Goal: Answer question/provide support: Share knowledge or assist other users

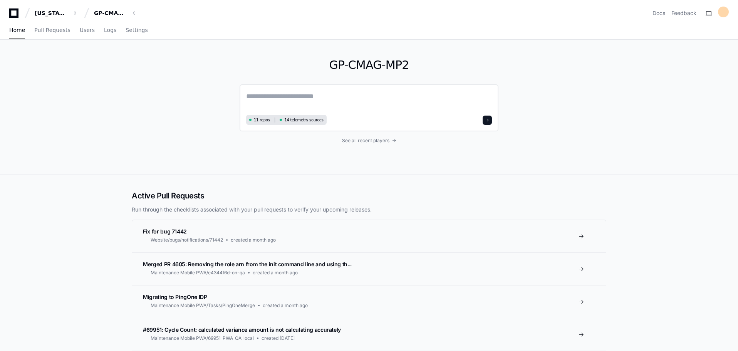
click at [283, 97] on textarea at bounding box center [369, 102] width 246 height 22
type textarea "**********"
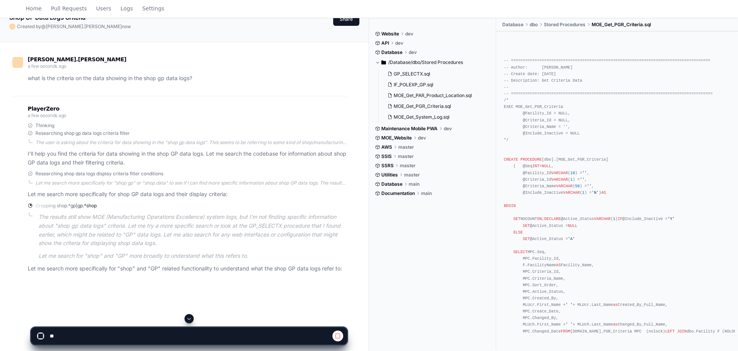
scroll to position [48, 0]
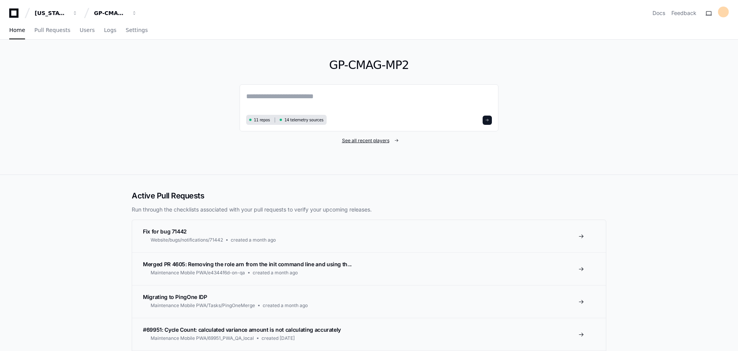
click at [349, 142] on span "See all recent players" at bounding box center [365, 140] width 47 height 6
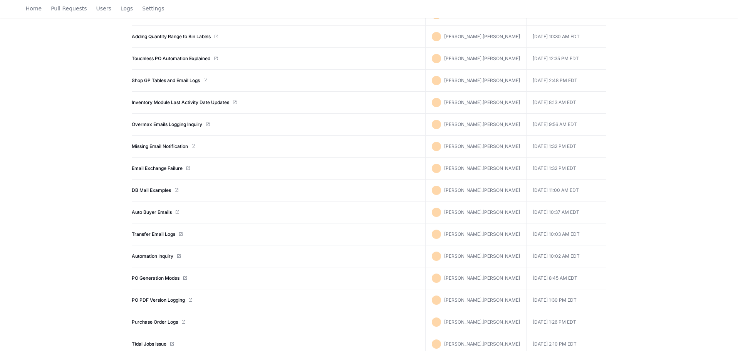
scroll to position [400, 0]
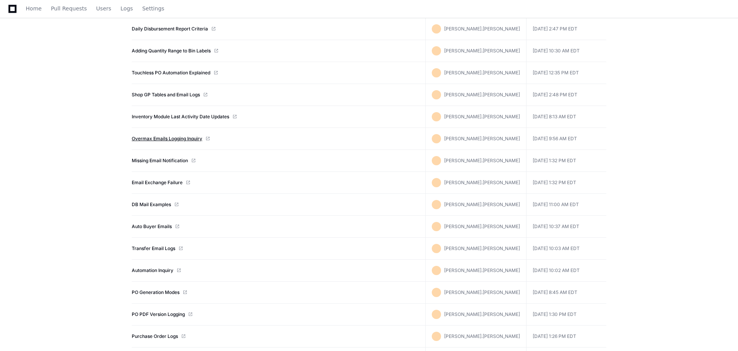
click at [161, 138] on link "Overmax Emails Logging Inquiry" at bounding box center [167, 139] width 70 height 6
click at [151, 95] on link "Shop GP Tables and Email Logs" at bounding box center [166, 95] width 68 height 6
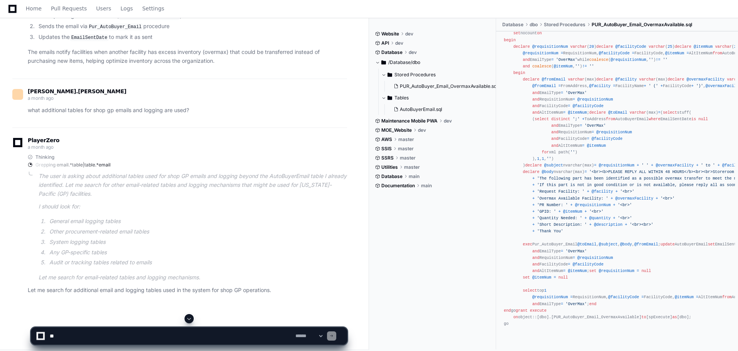
scroll to position [347, 0]
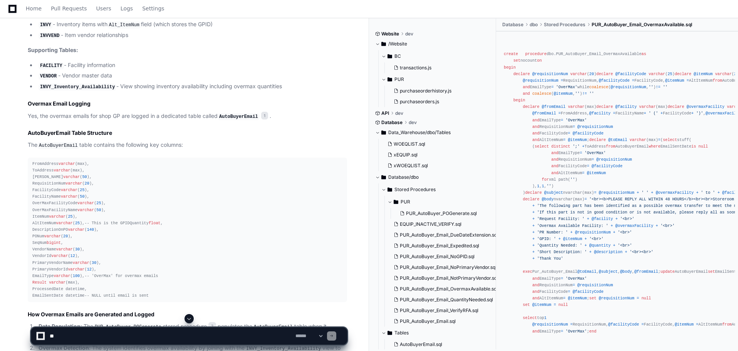
scroll to position [501, 0]
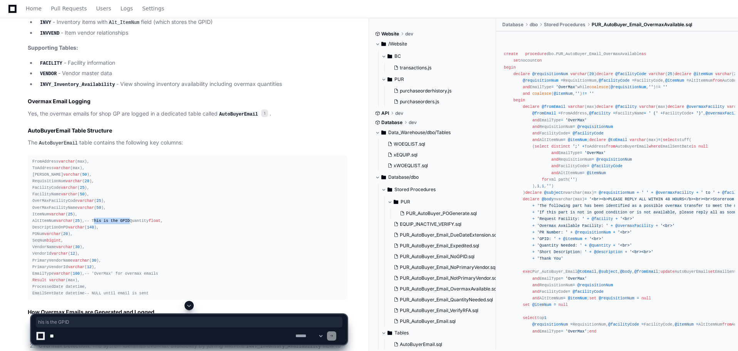
drag, startPoint x: 109, startPoint y: 218, endPoint x: 144, endPoint y: 218, distance: 35.0
click at [144, 218] on div "FromAddress varchar (max), ToAddress varchar (max), ToReason varchar ( 50 ), Re…" at bounding box center [187, 227] width 310 height 139
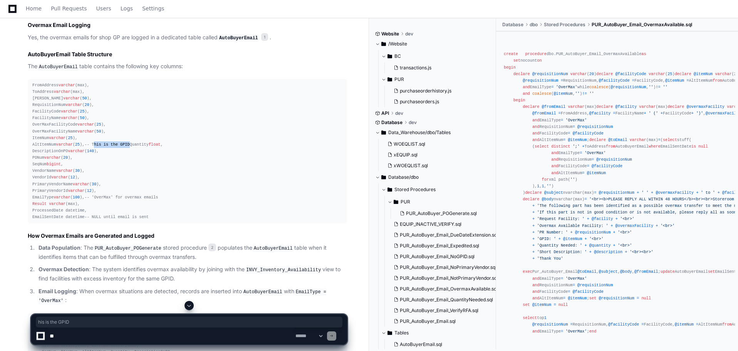
scroll to position [578, 0]
click at [141, 206] on div "FromAddress varchar (max), ToAddress varchar (max), ToReason varchar ( 50 ), Re…" at bounding box center [187, 150] width 310 height 139
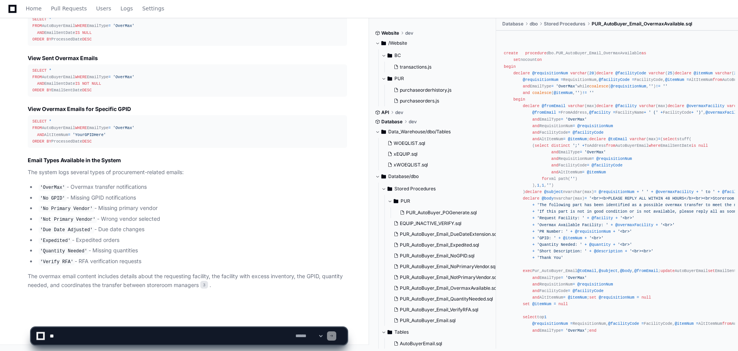
scroll to position [1086, 0]
click at [89, 330] on textarea at bounding box center [171, 335] width 246 height 17
type textarea "**********"
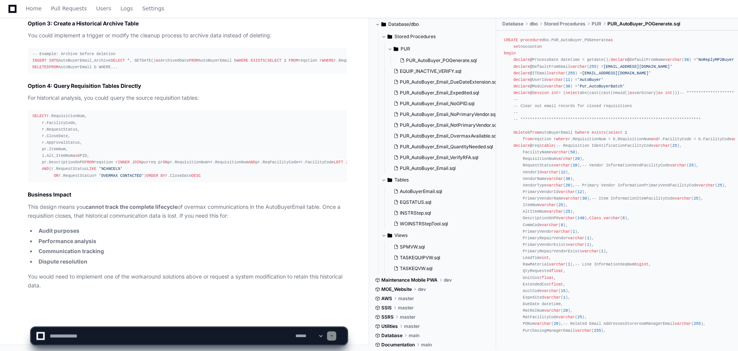
scroll to position [2121, 0]
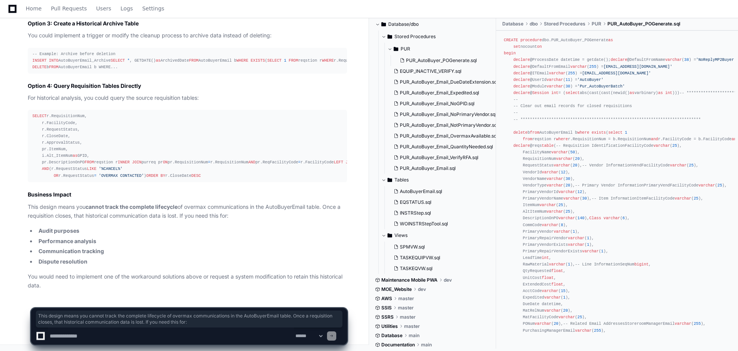
drag, startPoint x: 233, startPoint y: 218, endPoint x: 29, endPoint y: 208, distance: 204.3
click at [29, 208] on p "This design means you cannot track the complete lifecycle of overmax communicat…" at bounding box center [187, 212] width 319 height 18
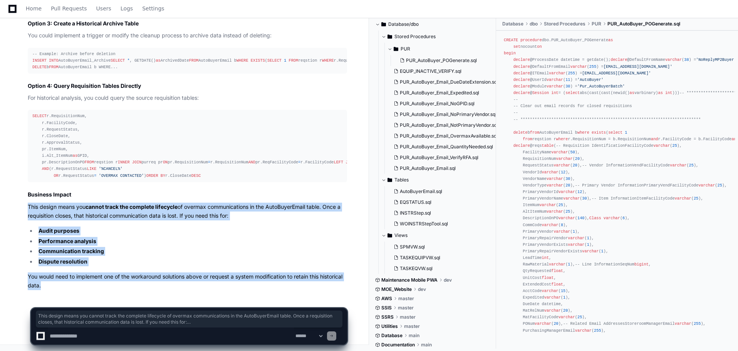
drag, startPoint x: 66, startPoint y: 291, endPoint x: 27, endPoint y: 207, distance: 93.2
click at [138, 240] on li "Performance analysis" at bounding box center [191, 241] width 311 height 9
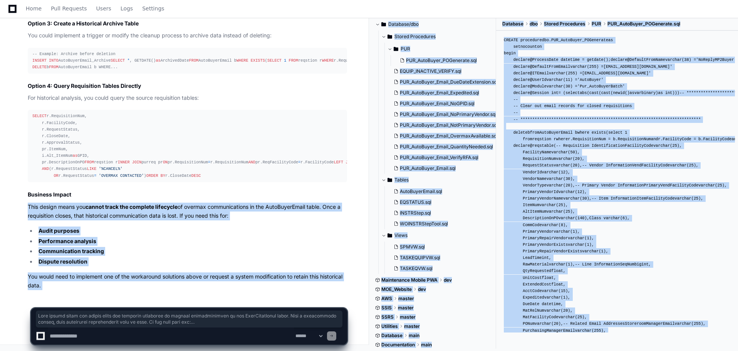
drag, startPoint x: 28, startPoint y: 205, endPoint x: 95, endPoint y: 299, distance: 115.5
click at [95, 299] on app-app-chat-input "**********" at bounding box center [189, 320] width 317 height 50
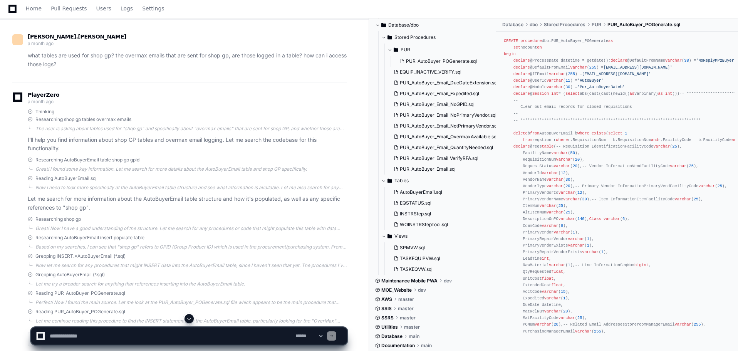
scroll to position [77, 0]
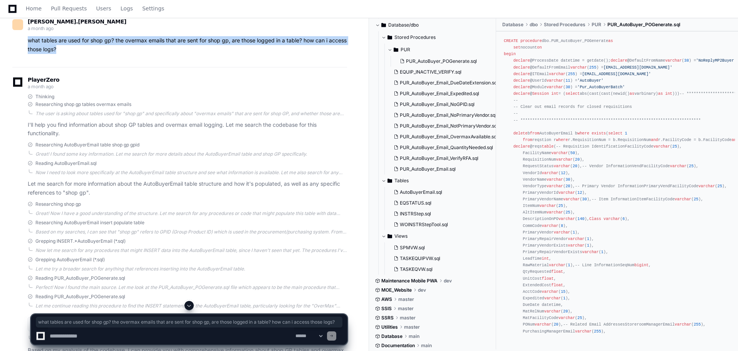
drag, startPoint x: 30, startPoint y: 40, endPoint x: 118, endPoint y: 50, distance: 88.7
click at [118, 50] on p "what tables are used for shop gp? the overmax emails that are sent for shop gp,…" at bounding box center [187, 45] width 319 height 18
click at [129, 50] on p "what tables are used for shop gp? the overmax emails that are sent for shop gp,…" at bounding box center [187, 45] width 319 height 18
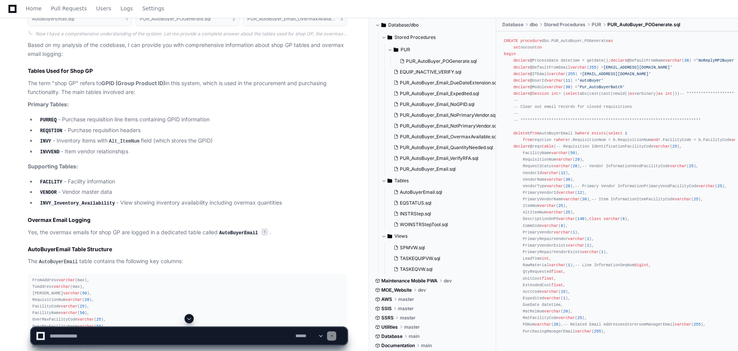
scroll to position [385, 0]
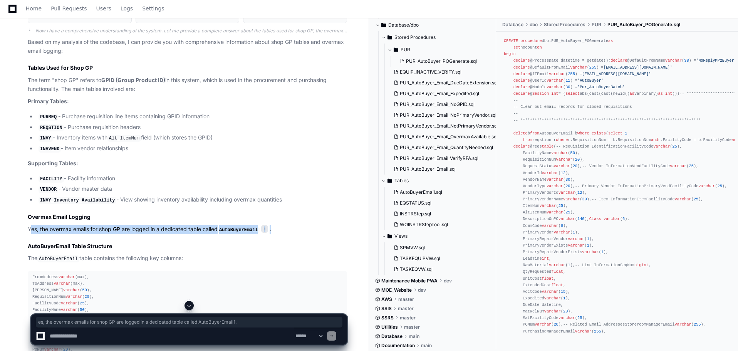
drag, startPoint x: 32, startPoint y: 227, endPoint x: 289, endPoint y: 226, distance: 256.8
click at [286, 226] on p "Yes, the overmax emails for shop GP are logged in a dedicated table called Auto…" at bounding box center [187, 229] width 319 height 9
click at [289, 226] on p "Yes, the overmax emails for shop GP are logged in a dedicated table called Auto…" at bounding box center [187, 229] width 319 height 9
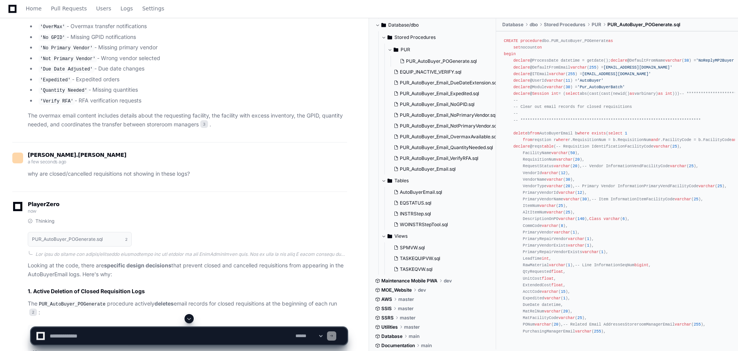
scroll to position [1232, 0]
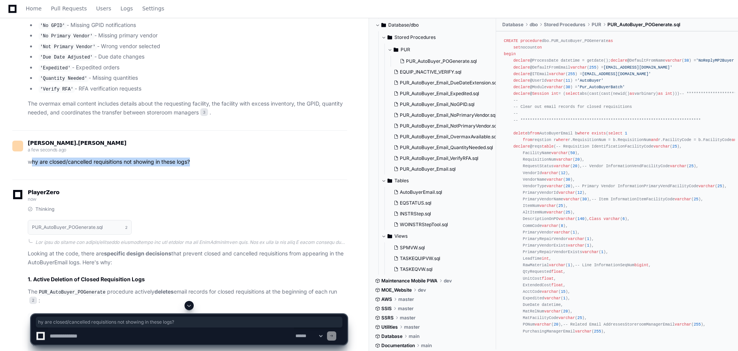
drag, startPoint x: 31, startPoint y: 188, endPoint x: 195, endPoint y: 187, distance: 164.4
click at [195, 166] on p "why are closed/cancelled requisitions not showing in these logs?" at bounding box center [187, 161] width 319 height 9
click at [197, 166] on p "why are closed/cancelled requisitions not showing in these logs?" at bounding box center [187, 161] width 319 height 9
drag, startPoint x: 29, startPoint y: 189, endPoint x: 205, endPoint y: 182, distance: 176.1
click at [205, 166] on div "[PERSON_NAME].[PERSON_NAME] a few seconds ago why are closed/cancelled requisit…" at bounding box center [179, 154] width 335 height 26
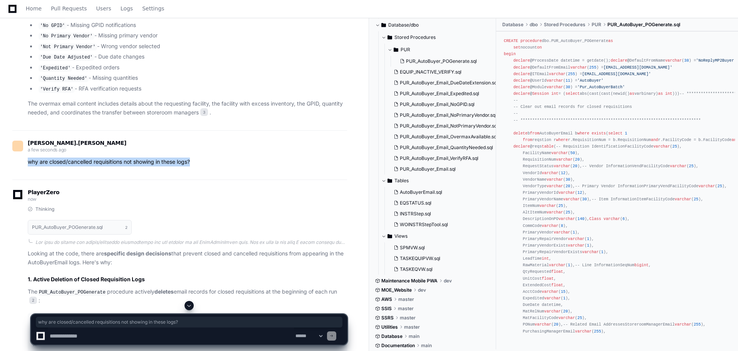
click at [207, 166] on p "why are closed/cancelled requisitions not showing in these logs?" at bounding box center [187, 161] width 319 height 9
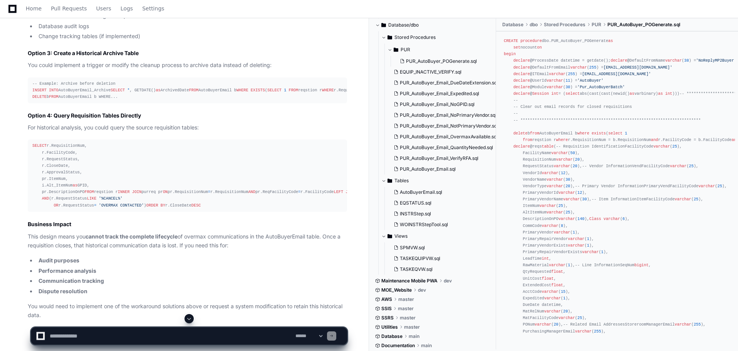
scroll to position [1848, 0]
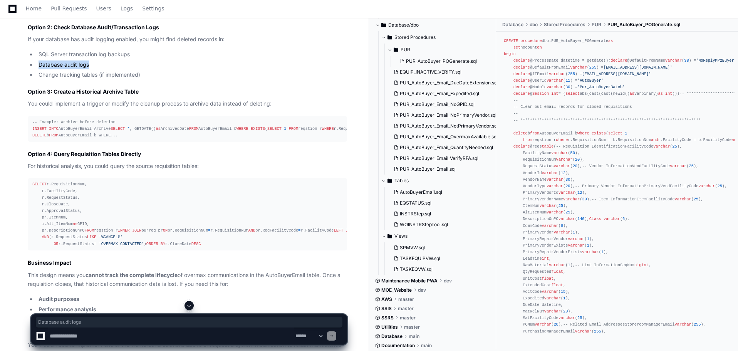
drag, startPoint x: 39, startPoint y: 150, endPoint x: 95, endPoint y: 150, distance: 56.2
click at [95, 69] on li "Database audit logs" at bounding box center [191, 64] width 311 height 9
click at [283, 69] on li "Database audit logs" at bounding box center [191, 64] width 311 height 9
click at [265, 69] on li "Database audit logs" at bounding box center [191, 64] width 311 height 9
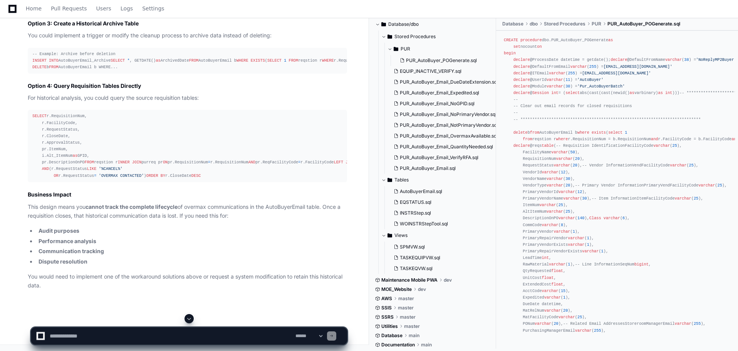
scroll to position [2041, 0]
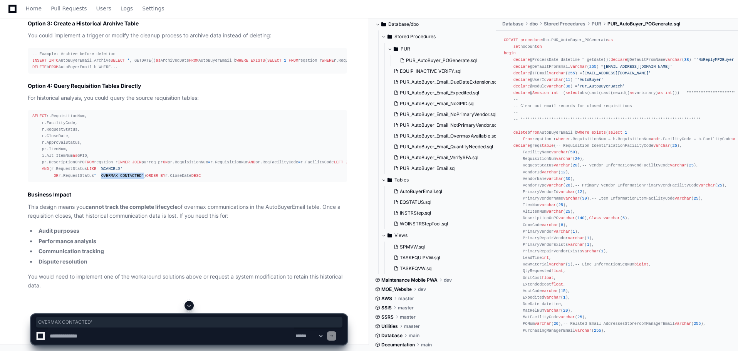
drag, startPoint x: 100, startPoint y: 249, endPoint x: 139, endPoint y: 248, distance: 39.7
click at [139, 179] on div "SELECT r.RequisitionNum, r.FacilityCode, r.RequestStatus, r.CloseDate, r.Approv…" at bounding box center [187, 146] width 310 height 66
click at [161, 179] on div "SELECT r.RequisitionNum, r.FacilityCode, r.RequestStatus, r.CloseDate, r.Approv…" at bounding box center [187, 146] width 310 height 66
drag, startPoint x: 97, startPoint y: 248, endPoint x: 138, endPoint y: 248, distance: 41.2
click at [138, 179] on div "SELECT r.RequisitionNum, r.FacilityCode, r.RequestStatus, r.CloseDate, r.Approv…" at bounding box center [187, 146] width 310 height 66
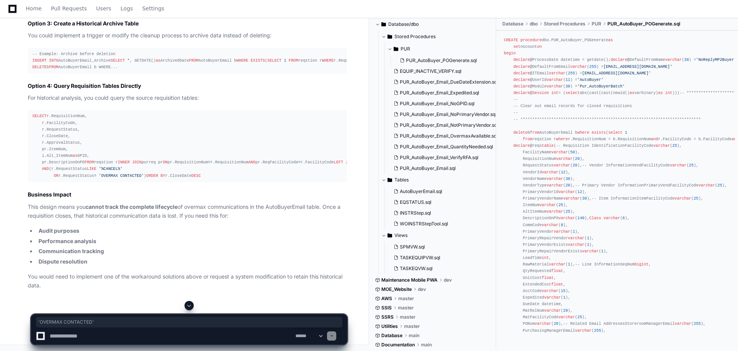
click at [157, 179] on div "SELECT r.RequisitionNum, r.FacilityCode, r.RequestStatus, r.CloseDate, r.Approv…" at bounding box center [187, 146] width 310 height 66
drag, startPoint x: 101, startPoint y: 249, endPoint x: 135, endPoint y: 248, distance: 34.3
click at [135, 178] on span "'OVERMAX CONTACTED'" at bounding box center [121, 175] width 45 height 5
click at [116, 182] on pre "SELECT r.RequisitionNum, r.FacilityCode, r.RequestStatus, r.CloseDate, r.Approv…" at bounding box center [187, 146] width 319 height 72
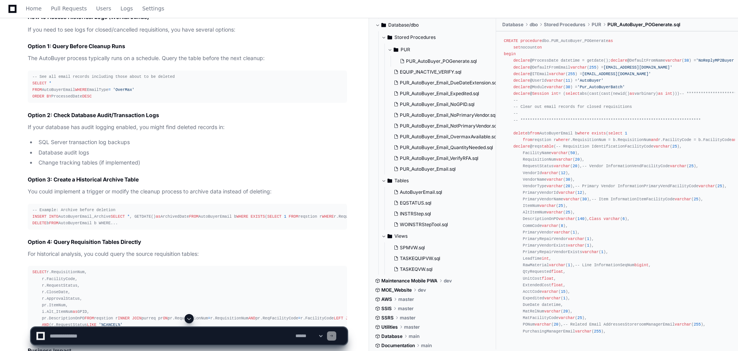
scroll to position [1774, 0]
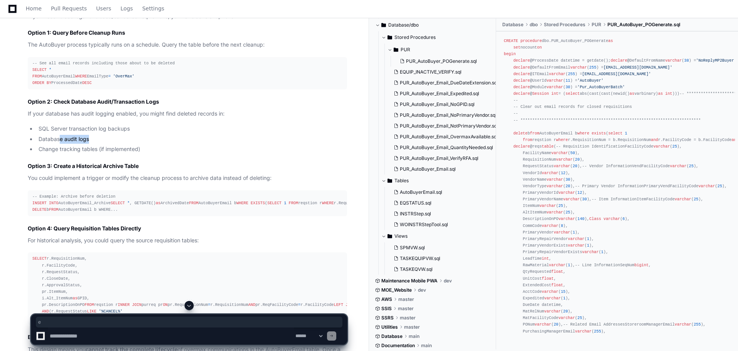
drag, startPoint x: 64, startPoint y: 223, endPoint x: 95, endPoint y: 222, distance: 30.8
click at [95, 144] on li "Database audit logs" at bounding box center [191, 139] width 311 height 9
click at [99, 144] on li "Database audit logs" at bounding box center [191, 139] width 311 height 9
click at [112, 144] on li "Database audit logs" at bounding box center [191, 139] width 311 height 9
drag, startPoint x: 40, startPoint y: 222, endPoint x: 118, endPoint y: 221, distance: 77.8
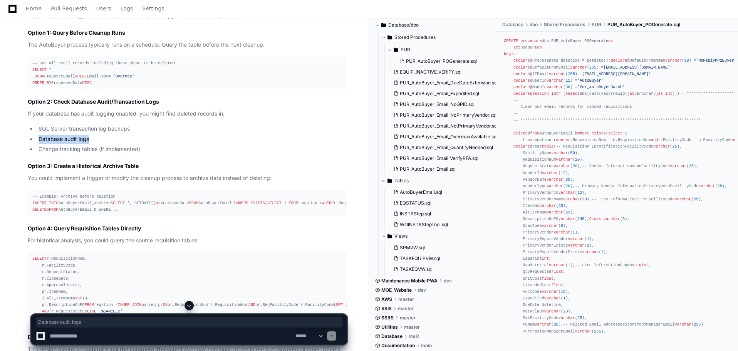
click at [118, 144] on li "Database audit logs" at bounding box center [191, 139] width 311 height 9
click at [114, 144] on li "Database audit logs" at bounding box center [191, 139] width 311 height 9
drag, startPoint x: 35, startPoint y: 224, endPoint x: 97, endPoint y: 222, distance: 62.4
click at [97, 154] on ul "SQL Server transaction log backups Database audit logs Change tracking tables (…" at bounding box center [187, 138] width 319 height 29
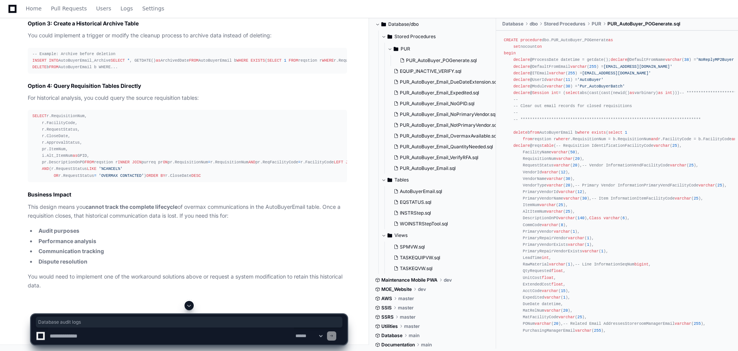
scroll to position [2121, 0]
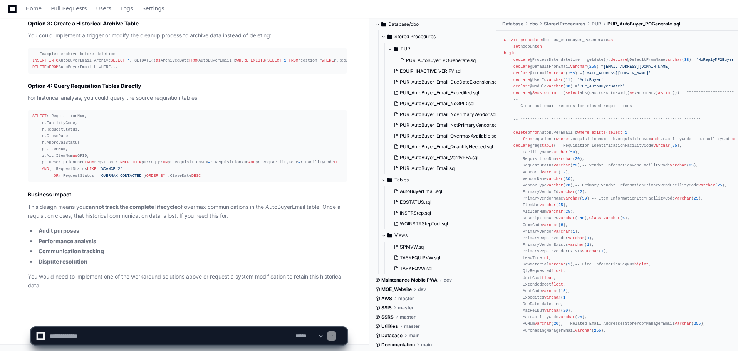
click at [85, 336] on textarea at bounding box center [171, 335] width 246 height 17
click at [323, 333] on select "**********" at bounding box center [309, 335] width 30 height 5
select select "*********"
click at [294, 333] on select "**********" at bounding box center [309, 335] width 30 height 5
click at [121, 341] on textarea at bounding box center [171, 335] width 246 height 17
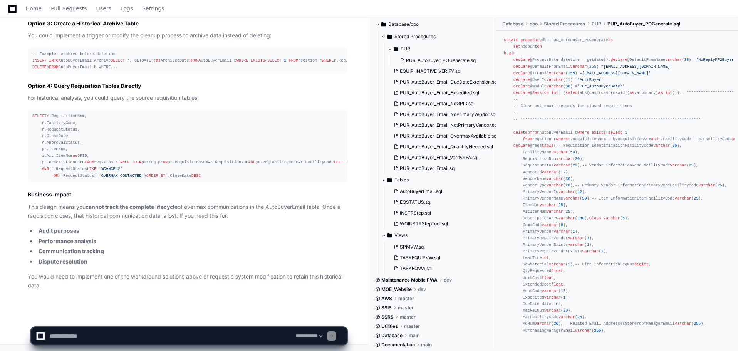
click at [121, 330] on textarea at bounding box center [171, 335] width 246 height 17
click at [50, 334] on textarea at bounding box center [171, 335] width 246 height 17
click at [287, 337] on textarea at bounding box center [171, 335] width 246 height 17
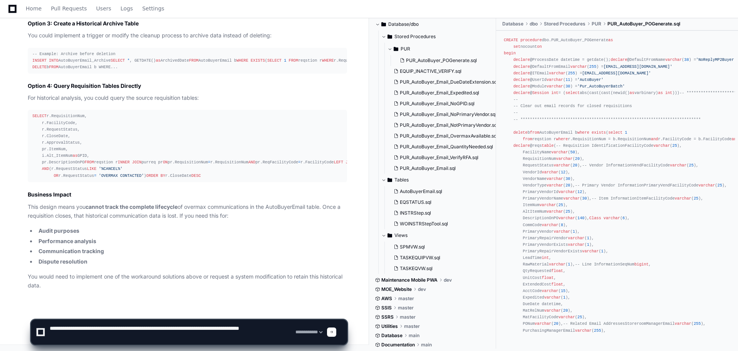
click at [51, 327] on textarea at bounding box center [171, 332] width 246 height 25
click at [50, 328] on textarea at bounding box center [171, 332] width 246 height 25
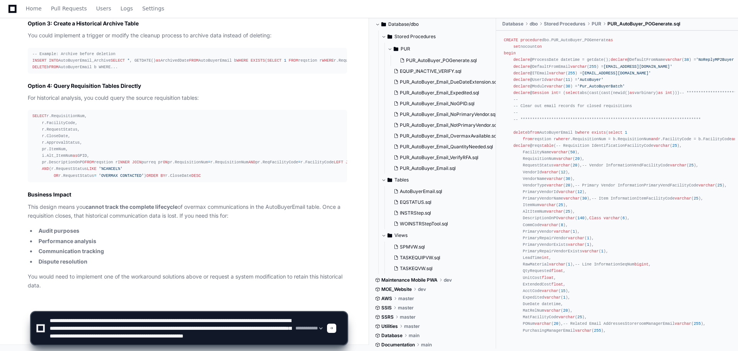
scroll to position [0, 0]
click at [92, 330] on textarea at bounding box center [171, 328] width 246 height 32
click at [106, 327] on textarea at bounding box center [171, 328] width 246 height 32
click at [96, 328] on textarea at bounding box center [171, 328] width 246 height 32
click at [95, 328] on textarea at bounding box center [171, 328] width 246 height 32
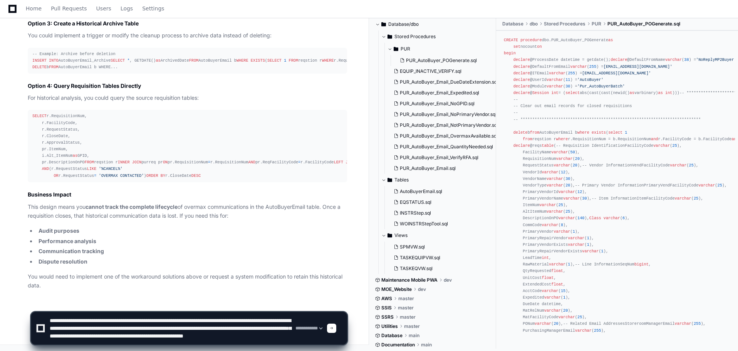
click at [94, 328] on textarea at bounding box center [171, 328] width 246 height 32
click at [131, 336] on textarea at bounding box center [171, 328] width 246 height 32
click at [230, 336] on textarea at bounding box center [171, 328] width 246 height 32
type textarea "**********"
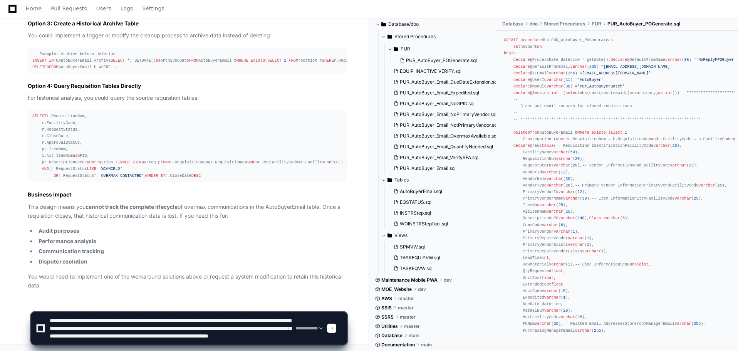
click at [336, 329] on div at bounding box center [331, 327] width 9 height 9
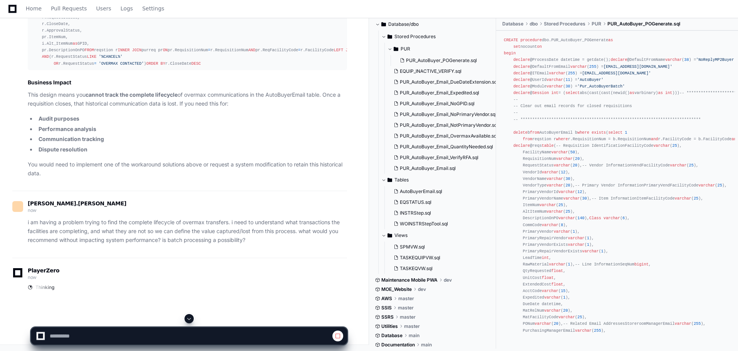
scroll to position [2233, 0]
select select "*********"
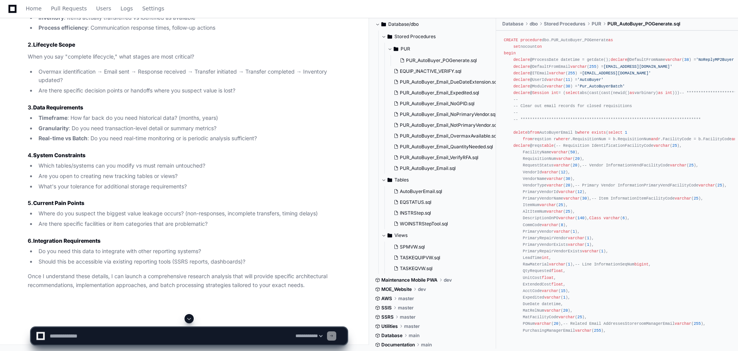
scroll to position [2501, 0]
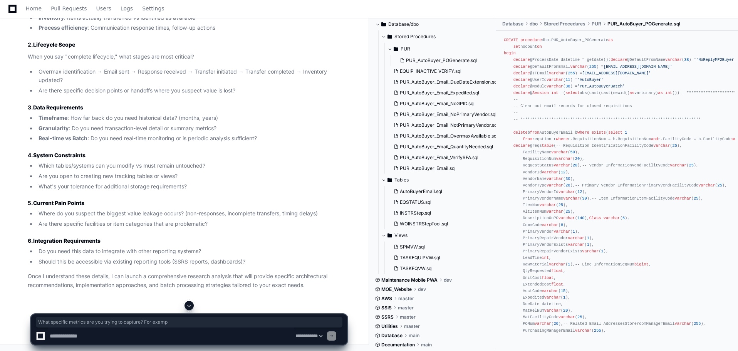
drag, startPoint x: 23, startPoint y: 99, endPoint x: 205, endPoint y: 101, distance: 181.8
click at [205, 101] on div "Thinking I understand you need to track the complete overmax transfer lifecycle…" at bounding box center [179, 94] width 335 height 389
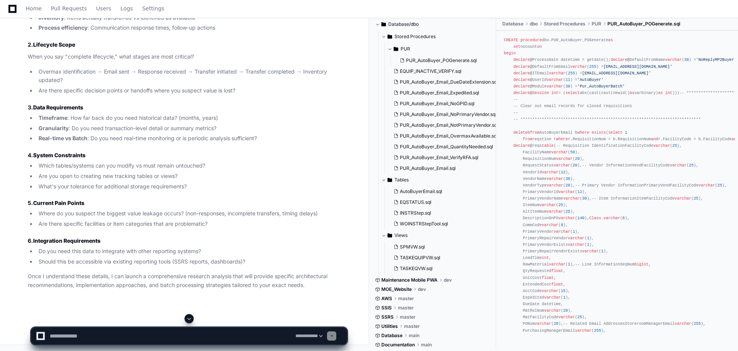
scroll to position [2539, 0]
click at [71, 331] on textarea at bounding box center [171, 335] width 246 height 17
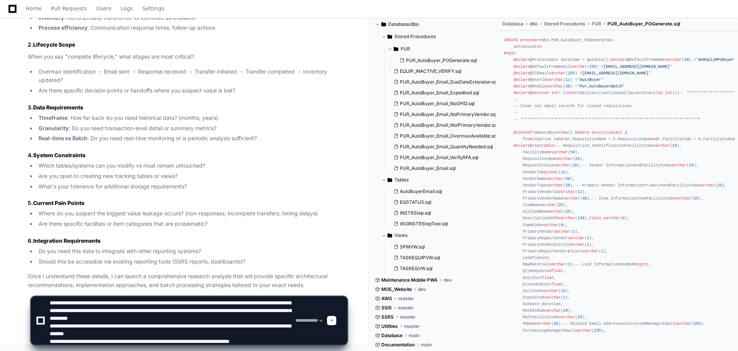
scroll to position [18, 0]
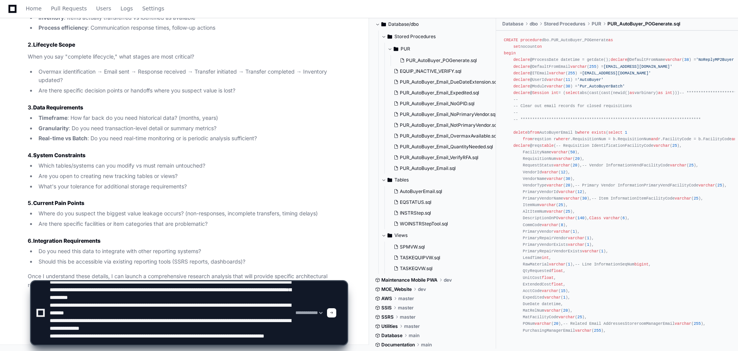
type textarea "**********"
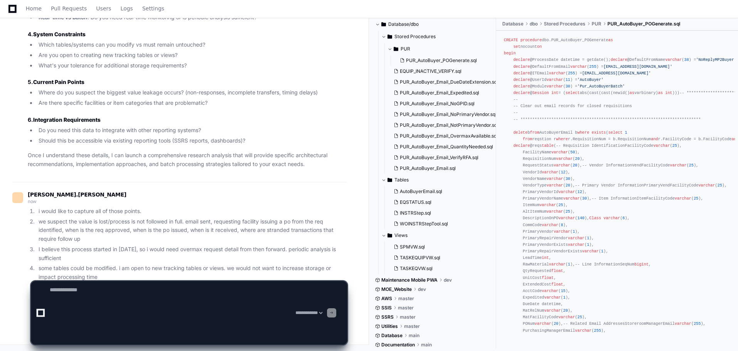
scroll to position [0, 0]
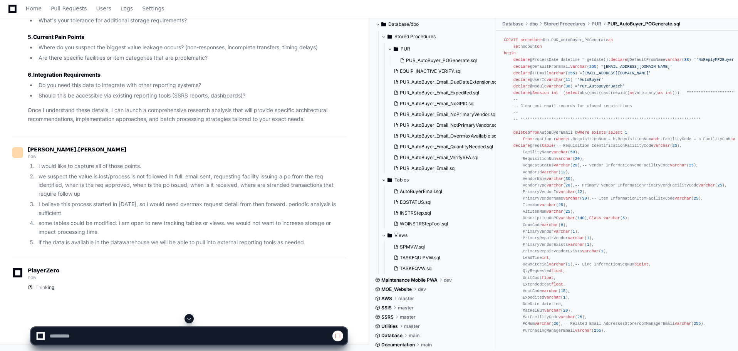
select select "*********"
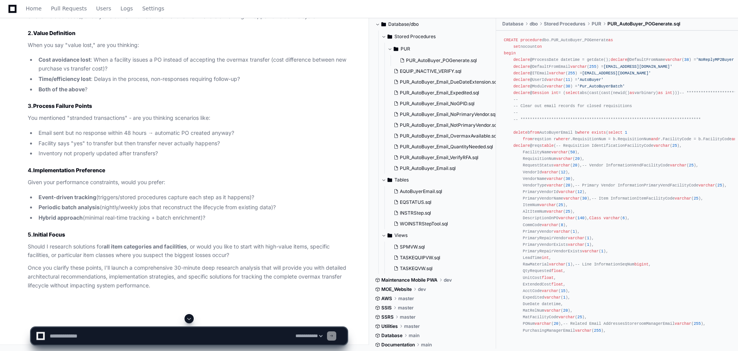
scroll to position [3025, 0]
click at [84, 333] on textarea at bounding box center [171, 335] width 246 height 17
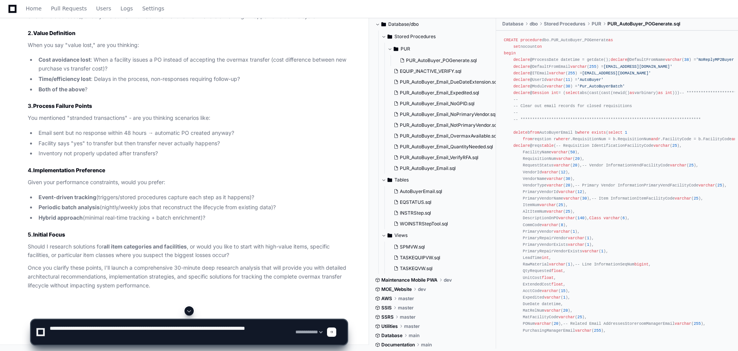
click at [209, 330] on textarea at bounding box center [171, 332] width 246 height 25
click at [199, 338] on textarea at bounding box center [171, 332] width 246 height 25
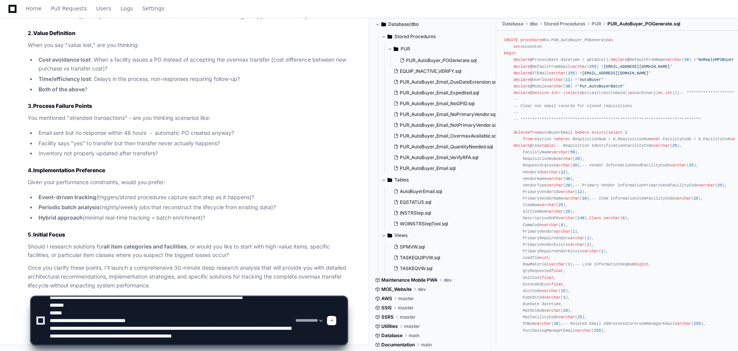
scroll to position [18, 0]
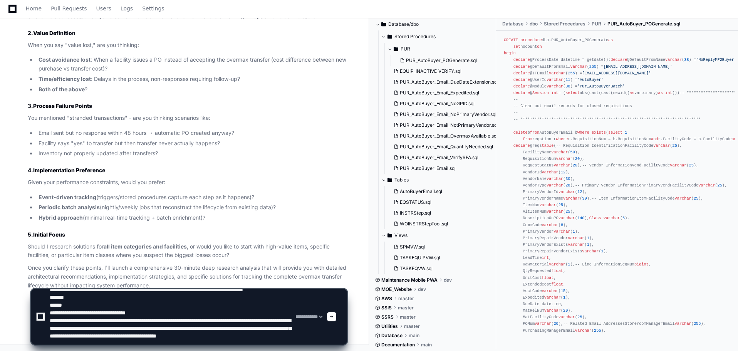
type textarea "**********"
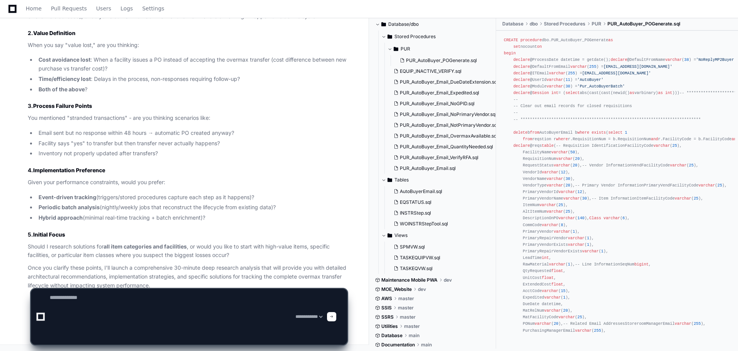
scroll to position [0, 0]
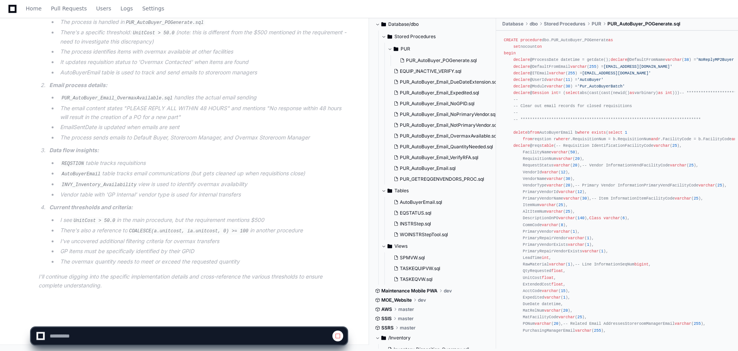
scroll to position [3780, 0]
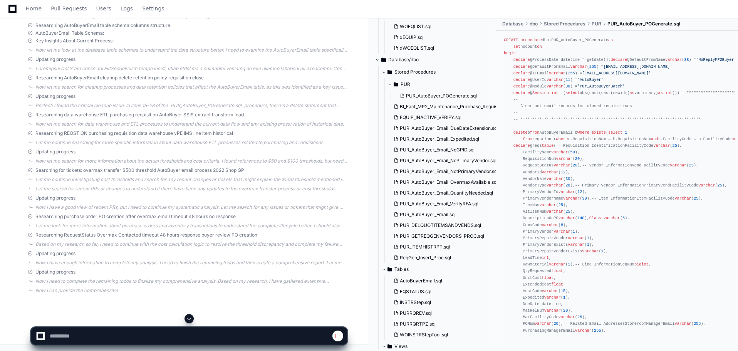
select select "*********"
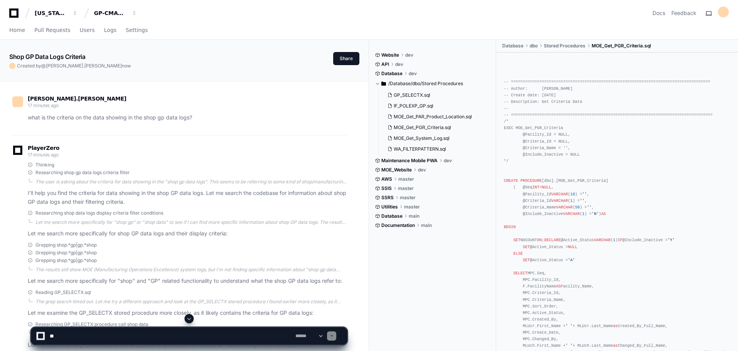
click at [13, 15] on icon at bounding box center [13, 12] width 15 height 9
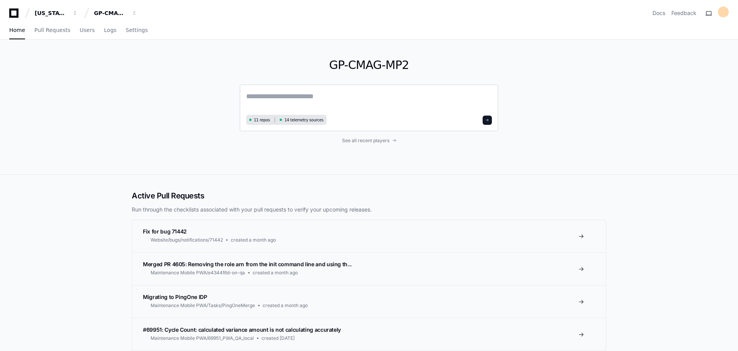
click at [263, 99] on textarea at bounding box center [369, 102] width 246 height 22
type textarea "*"
type textarea "**********"
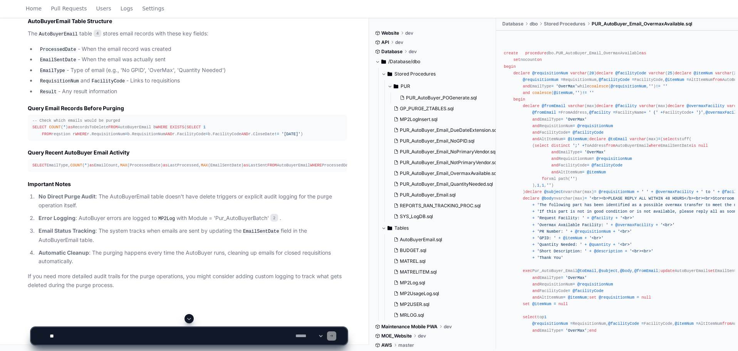
scroll to position [714, 0]
click at [102, 331] on textarea at bounding box center [171, 335] width 246 height 17
type textarea "*"
